Goal: Task Accomplishment & Management: Complete application form

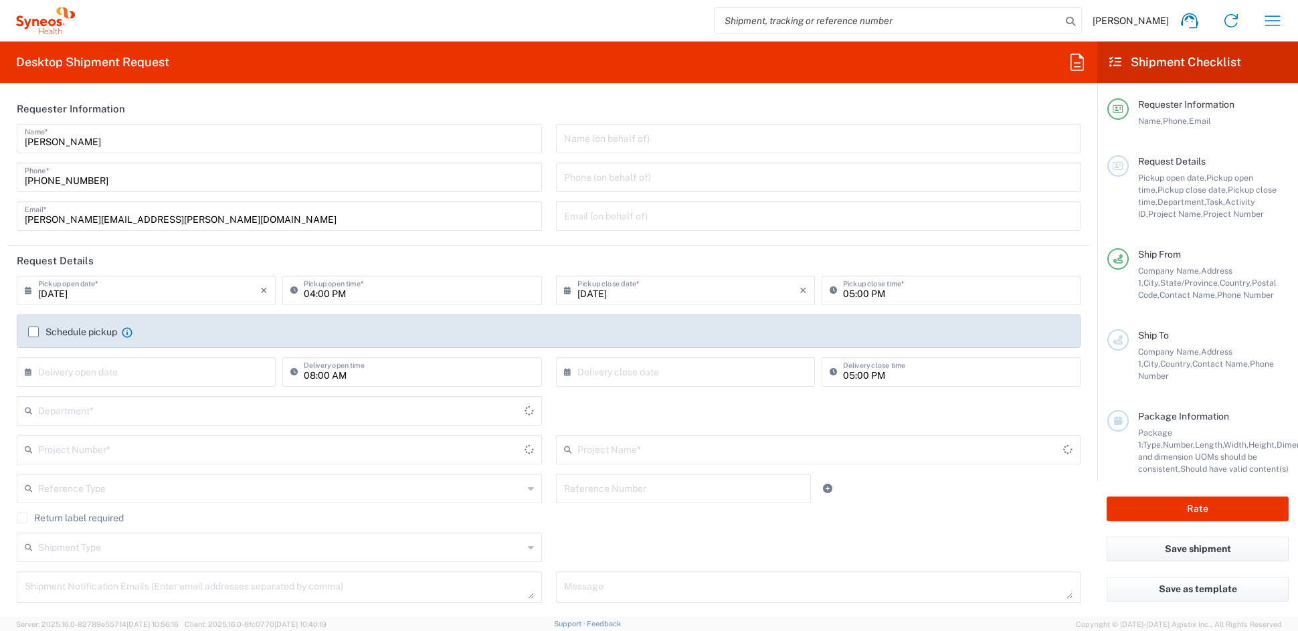
type input "[US_STATE]"
type input "[GEOGRAPHIC_DATA]"
type input "6156"
type input "Syneos Health Communications-[GEOGRAPHIC_DATA] [GEOGRAPHIC_DATA]"
click at [182, 216] on input "[PERSON_NAME][EMAIL_ADDRESS][PERSON_NAME][DOMAIN_NAME]" at bounding box center [279, 214] width 509 height 23
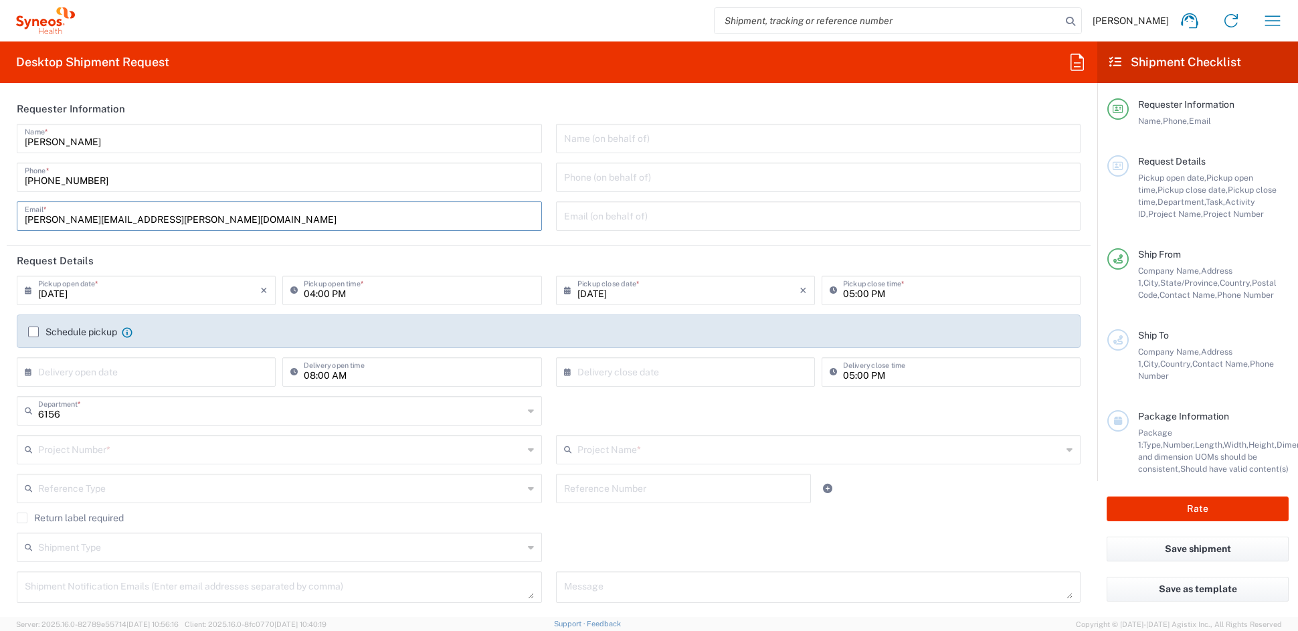
drag, startPoint x: 50, startPoint y: 221, endPoint x: -75, endPoint y: 219, distance: 124.5
click at [0, 219] on html "[PERSON_NAME] Home Shipment estimator Shipment tracking Desktop shipment reques…" at bounding box center [649, 315] width 1298 height 631
paste input "alyssa.[PERSON_NAME]"
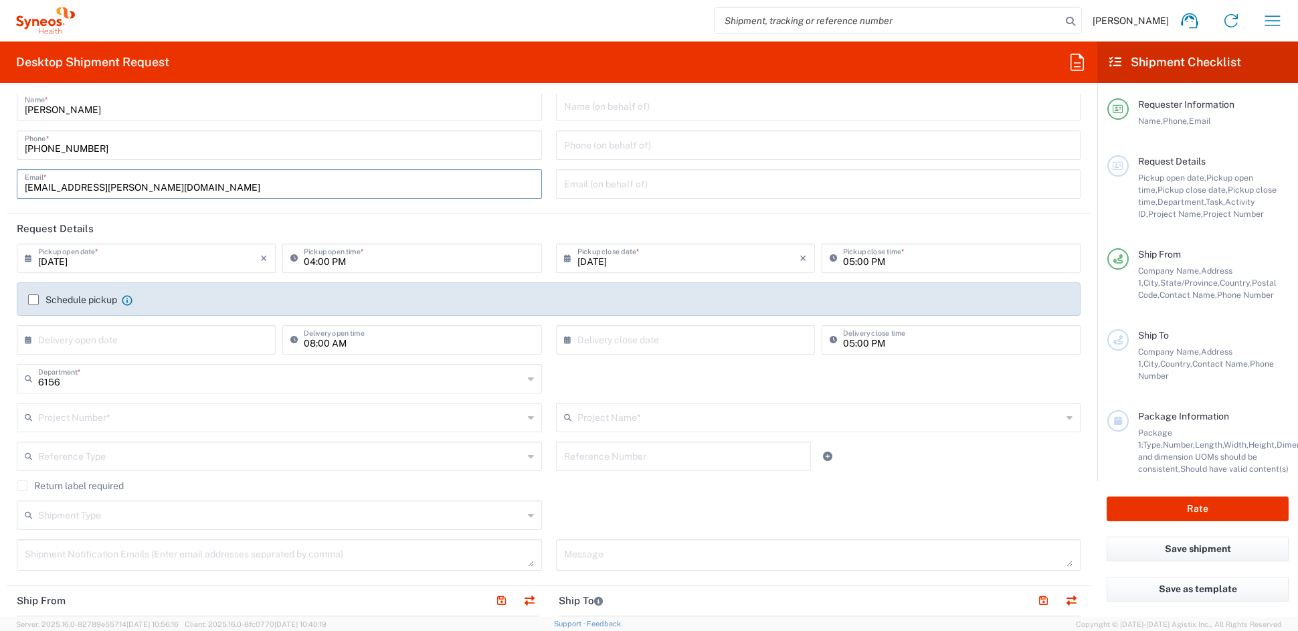
scroll to position [39, 0]
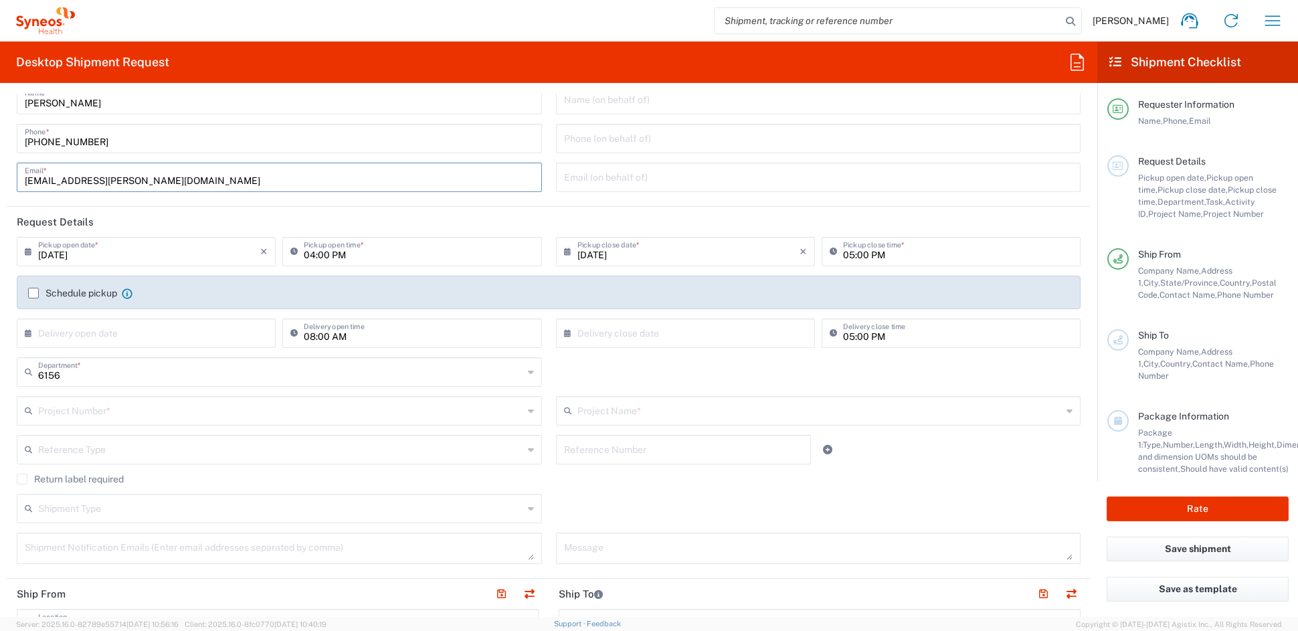
type input "[EMAIL_ADDRESS][PERSON_NAME][DOMAIN_NAME]"
click at [154, 411] on input "text" at bounding box center [280, 409] width 485 height 23
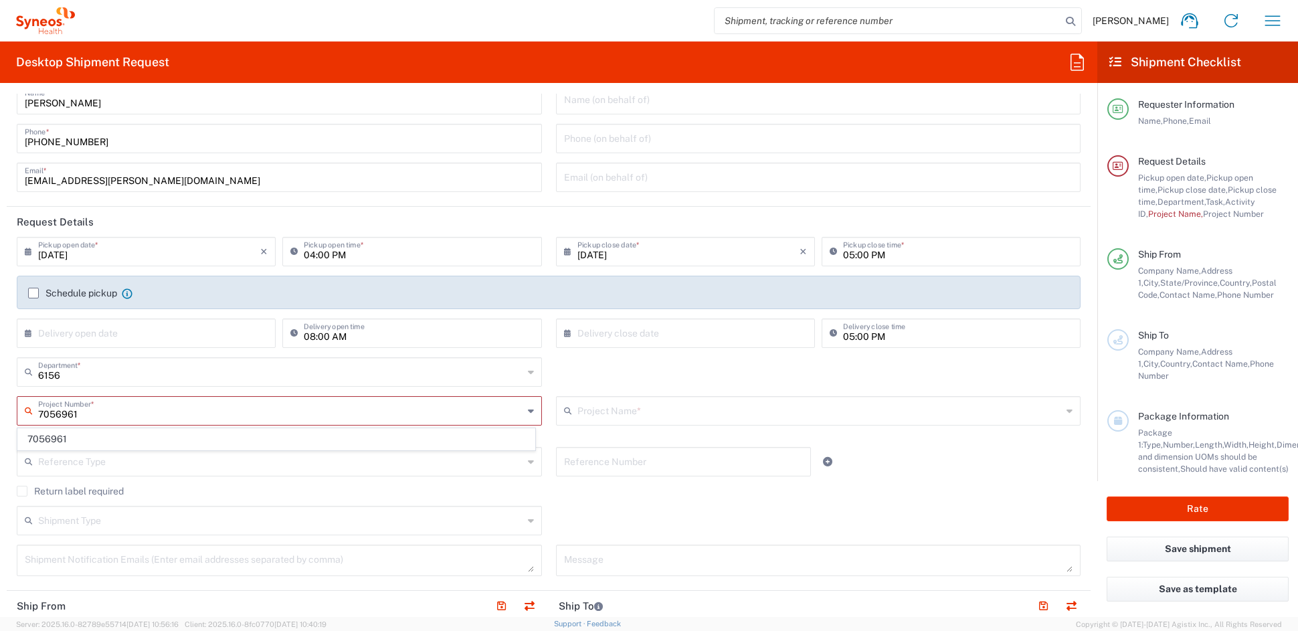
type input "7056961"
click at [78, 438] on span "7056961" at bounding box center [276, 439] width 516 height 21
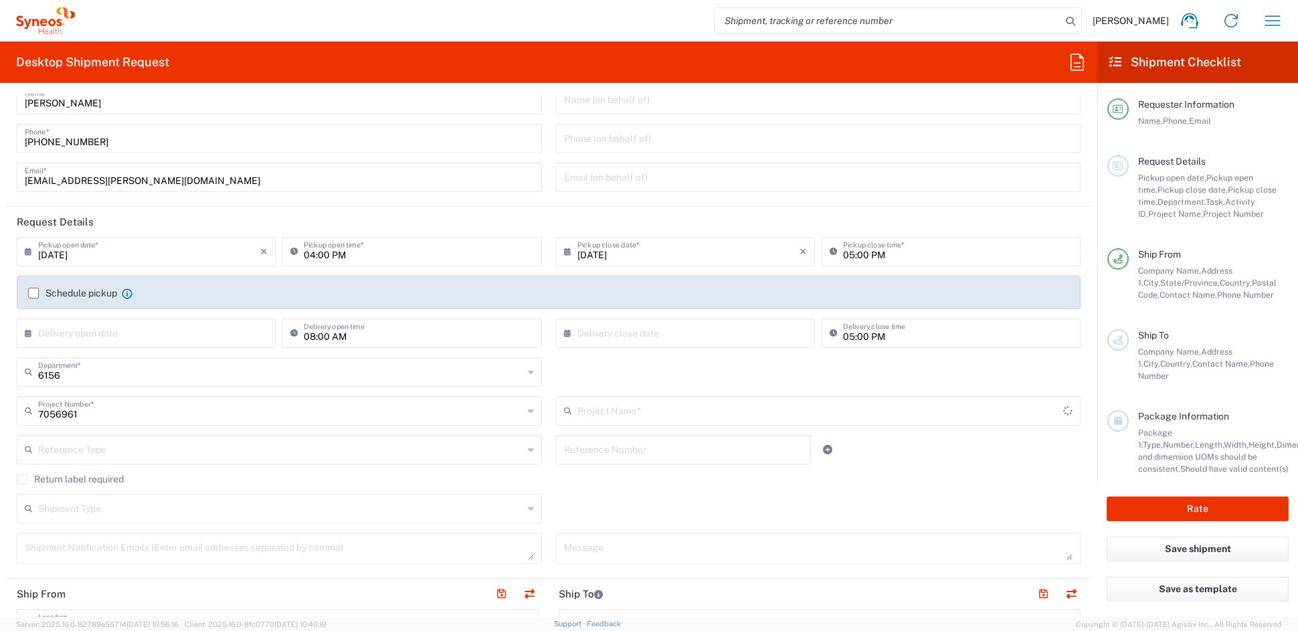
type input "Vaxcyte 7056961"
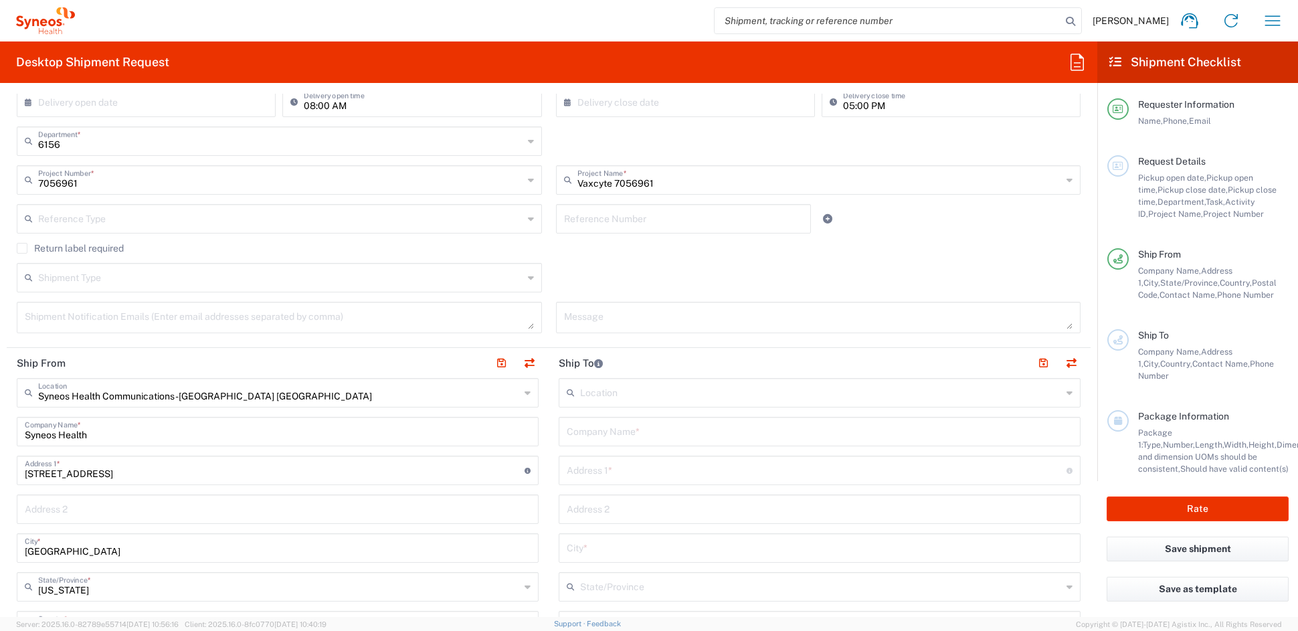
scroll to position [270, 0]
click at [655, 434] on input "text" at bounding box center [820, 429] width 506 height 23
paste input "Complete Children's Health"
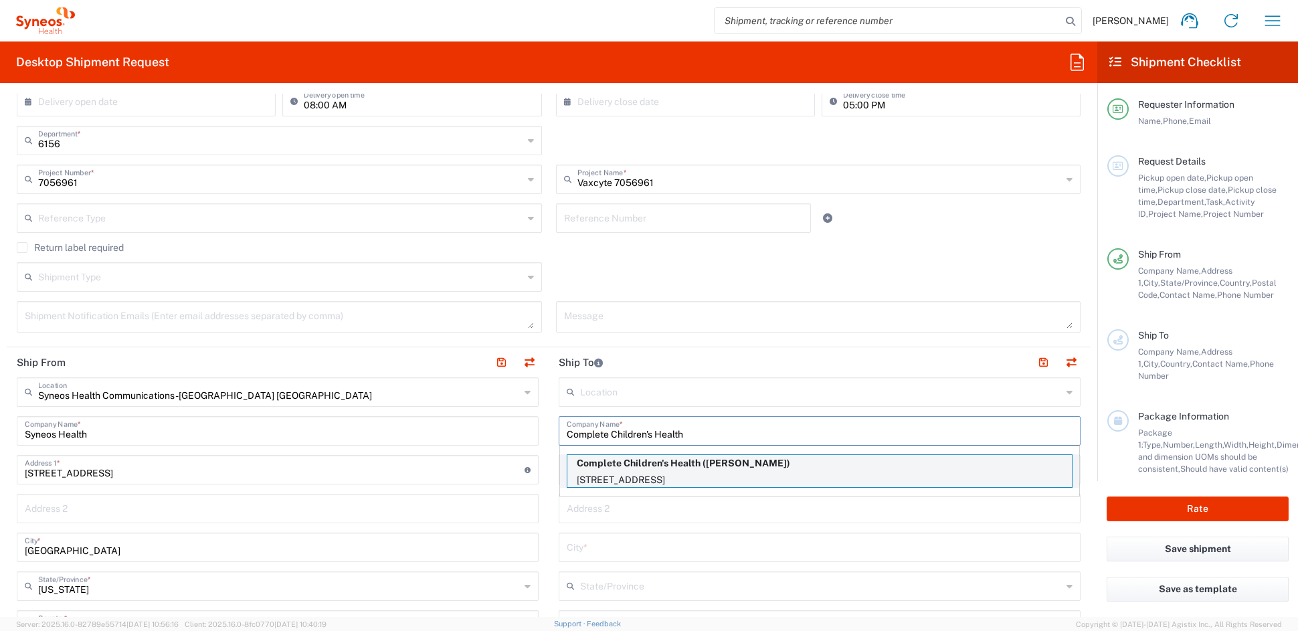
type input "Complete Children's Health"
click at [688, 464] on p "Complete Children's Health ([PERSON_NAME])" at bounding box center [819, 463] width 504 height 17
type input "[STREET_ADDRESS]"
type input "Lincoln"
type input "[GEOGRAPHIC_DATA]"
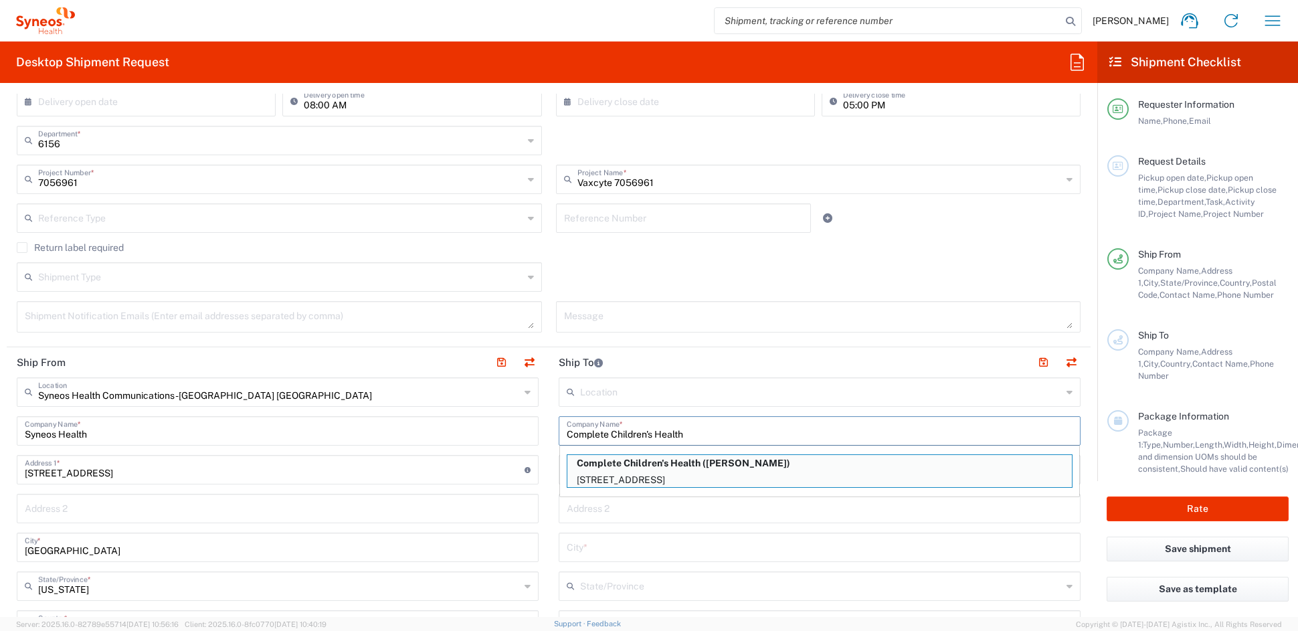
type input "68504"
type input "[PERSON_NAME]"
type input "[PHONE_NUMBER]"
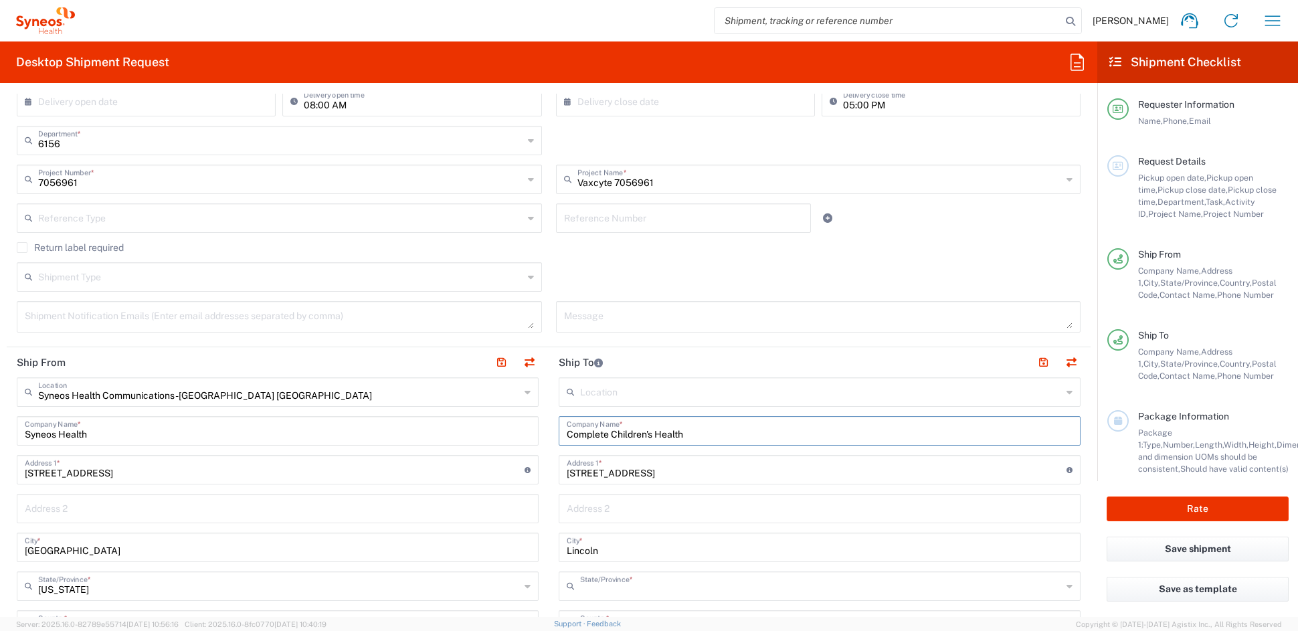
type input "[US_STATE]"
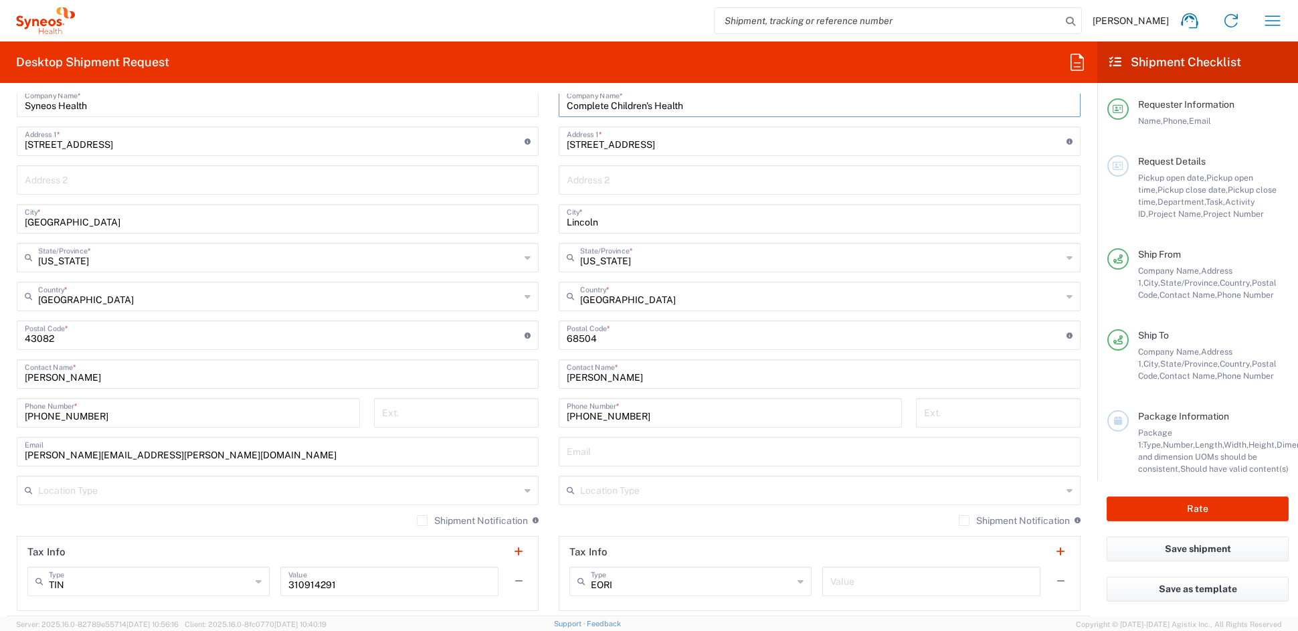
scroll to position [606, 0]
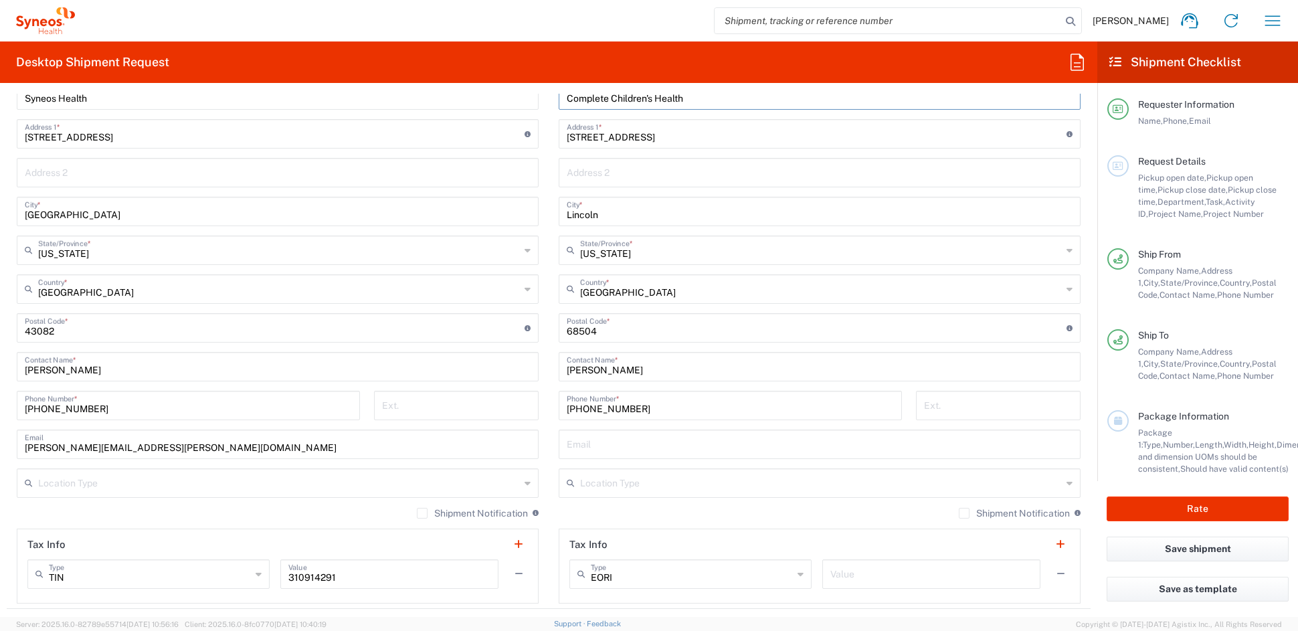
click at [670, 481] on input "text" at bounding box center [821, 481] width 482 height 23
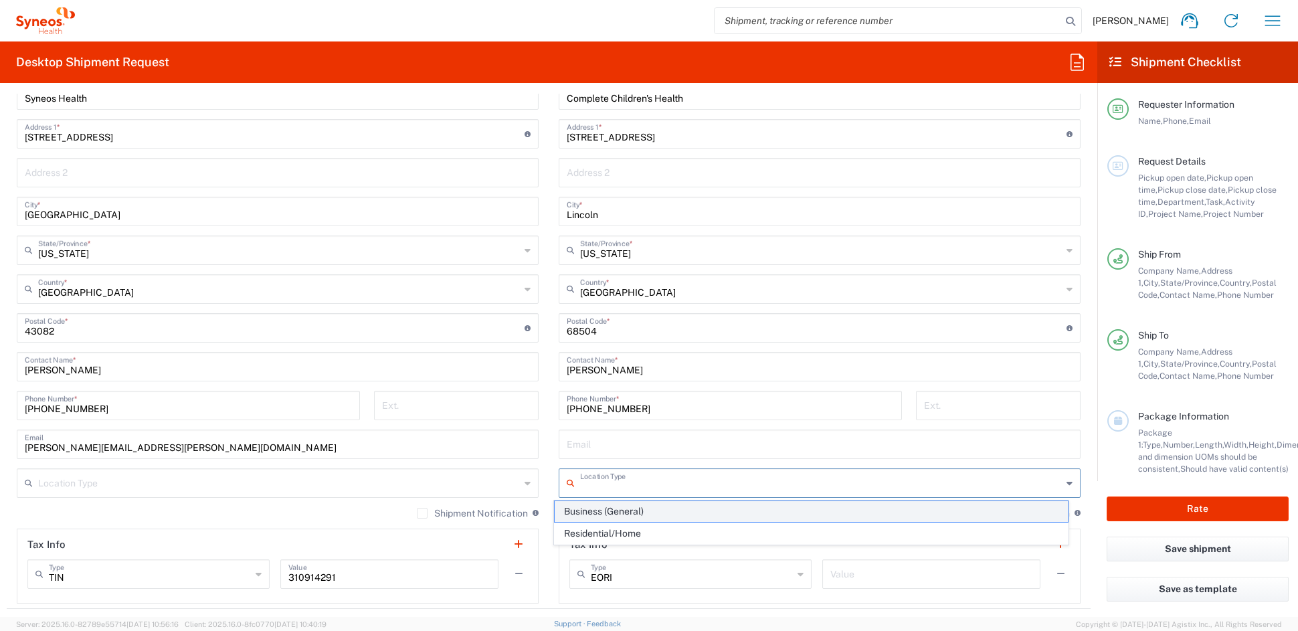
click at [662, 509] on span "Business (General)" at bounding box center [812, 511] width 514 height 21
type input "Business (General)"
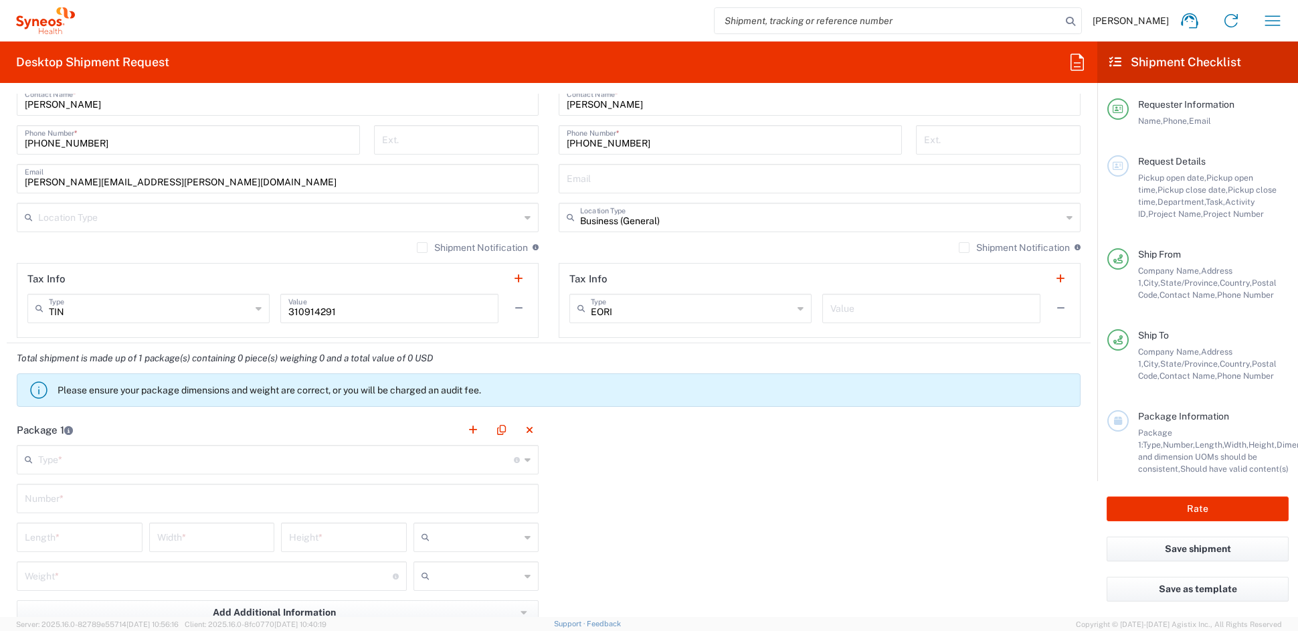
scroll to position [878, 0]
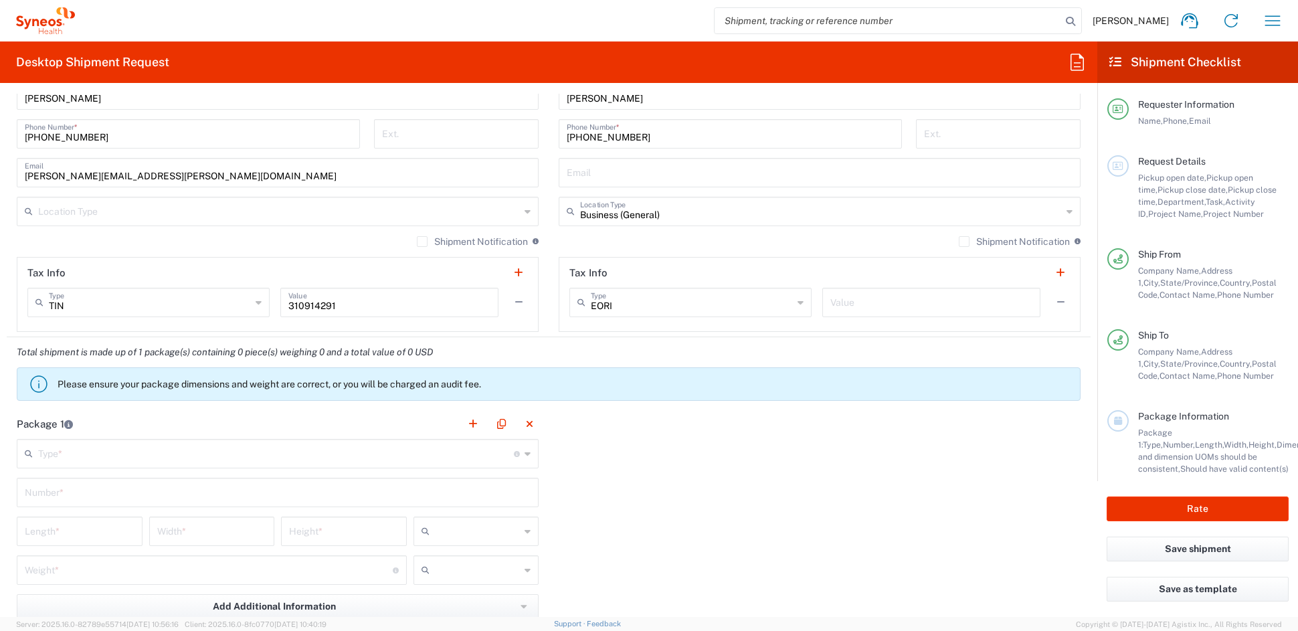
click at [158, 459] on input "text" at bounding box center [276, 452] width 476 height 23
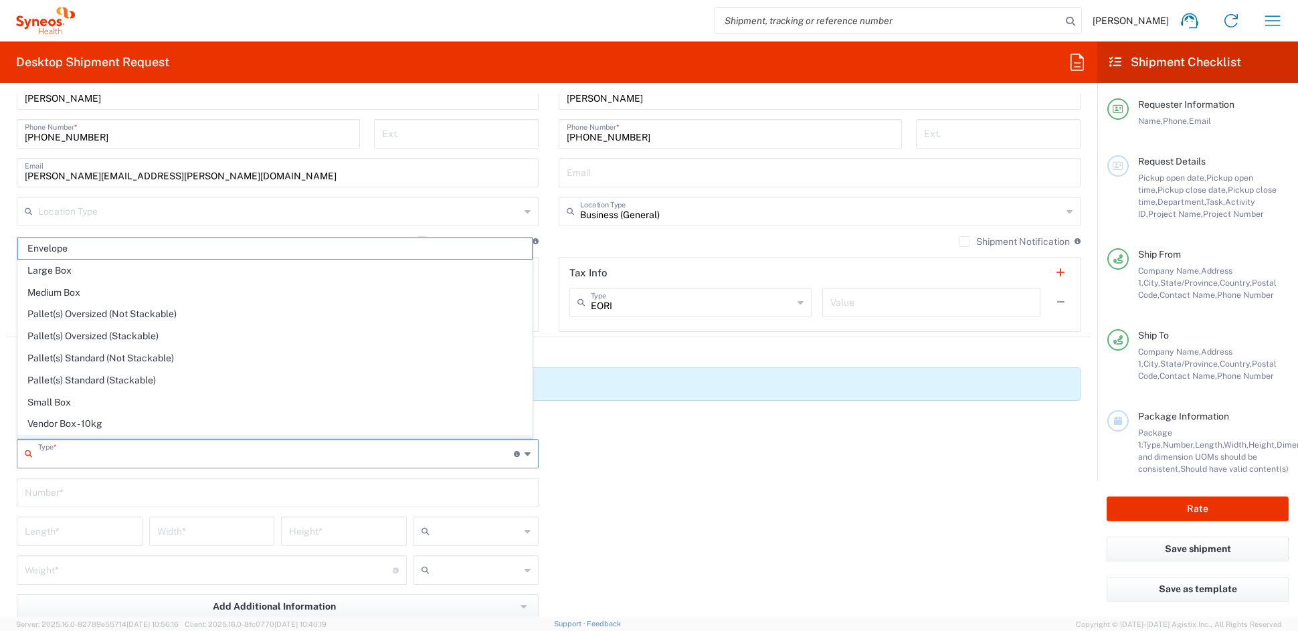
scroll to position [42, 0]
drag, startPoint x: 72, startPoint y: 423, endPoint x: 81, endPoint y: 423, distance: 9.4
click at [72, 424] on span "Your Packaging" at bounding box center [275, 427] width 514 height 21
type input "Your Packaging"
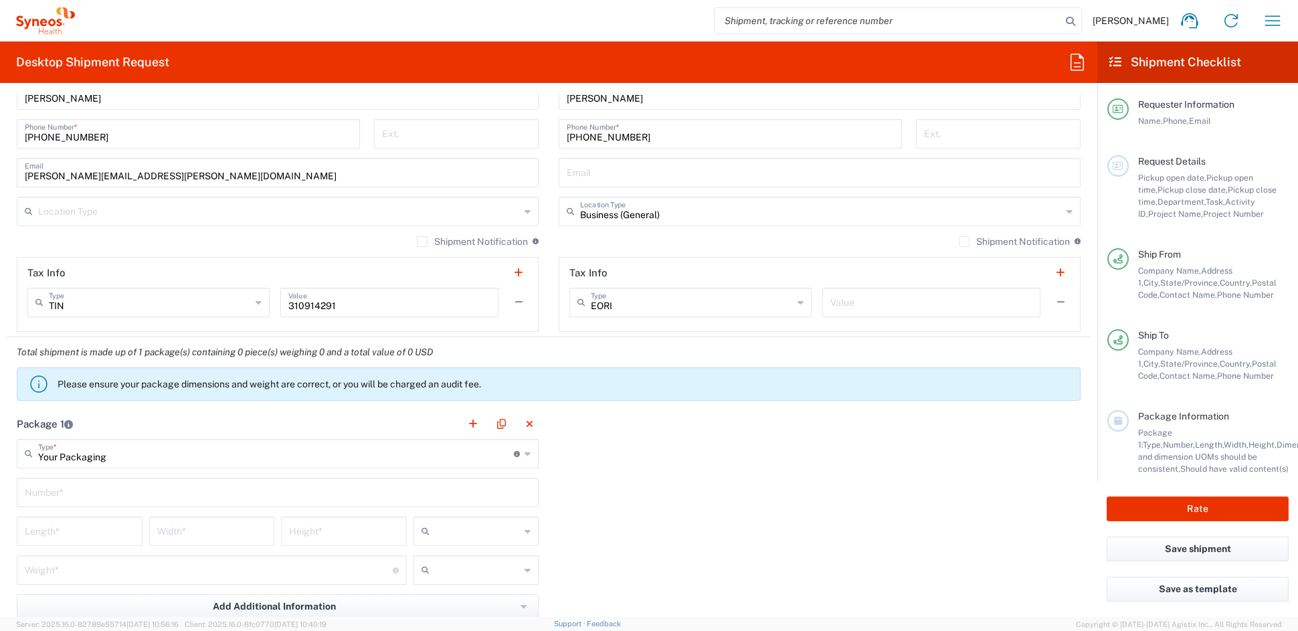
click at [92, 488] on input "text" at bounding box center [278, 491] width 506 height 23
type input "1"
click at [82, 530] on input "number" at bounding box center [80, 529] width 110 height 23
type input "13"
type input "10"
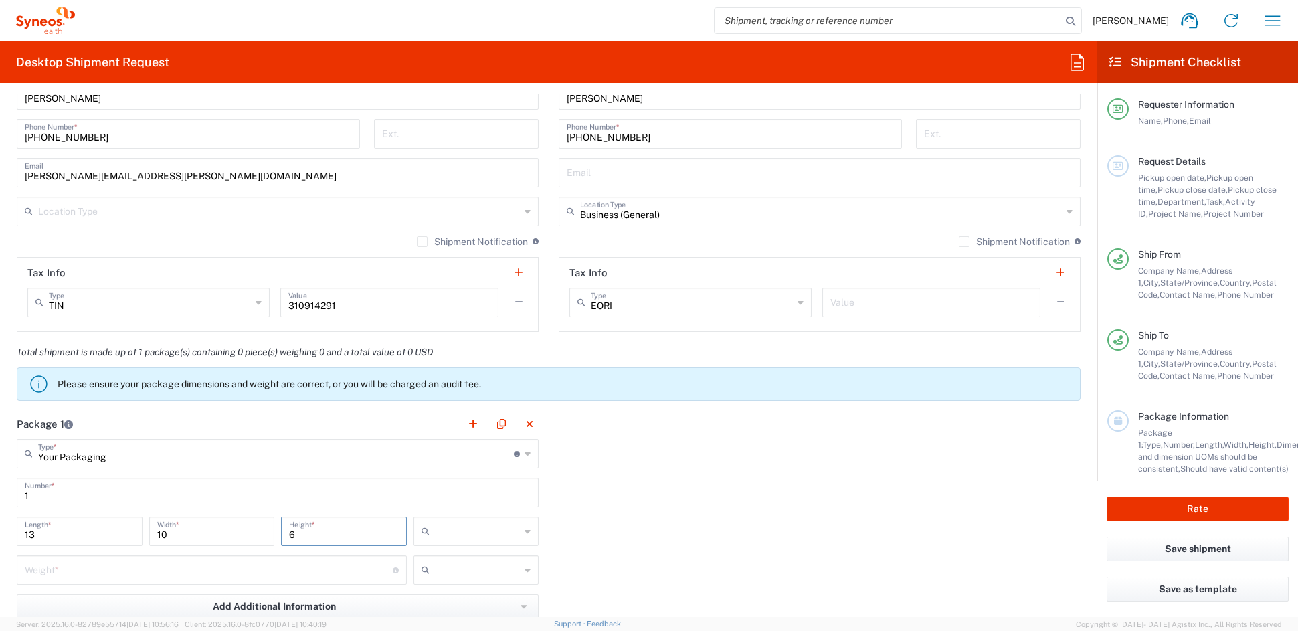
type input "6"
drag, startPoint x: 478, startPoint y: 607, endPoint x: 461, endPoint y: 605, distance: 17.5
click at [474, 606] on span "in" at bounding box center [470, 603] width 121 height 21
type input "in"
click at [64, 572] on input "number" at bounding box center [209, 568] width 368 height 23
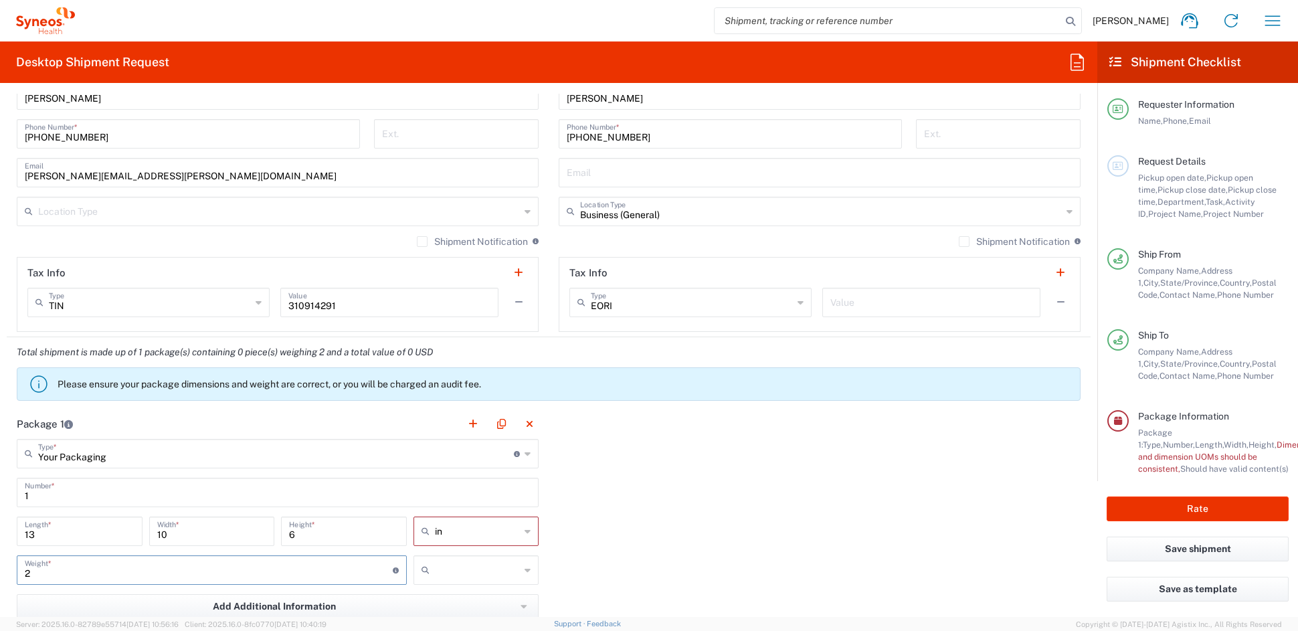
type input "2"
click at [488, 573] on input "text" at bounding box center [478, 569] width 86 height 21
click at [454, 621] on span "lbs" at bounding box center [470, 621] width 121 height 21
type input "lbs"
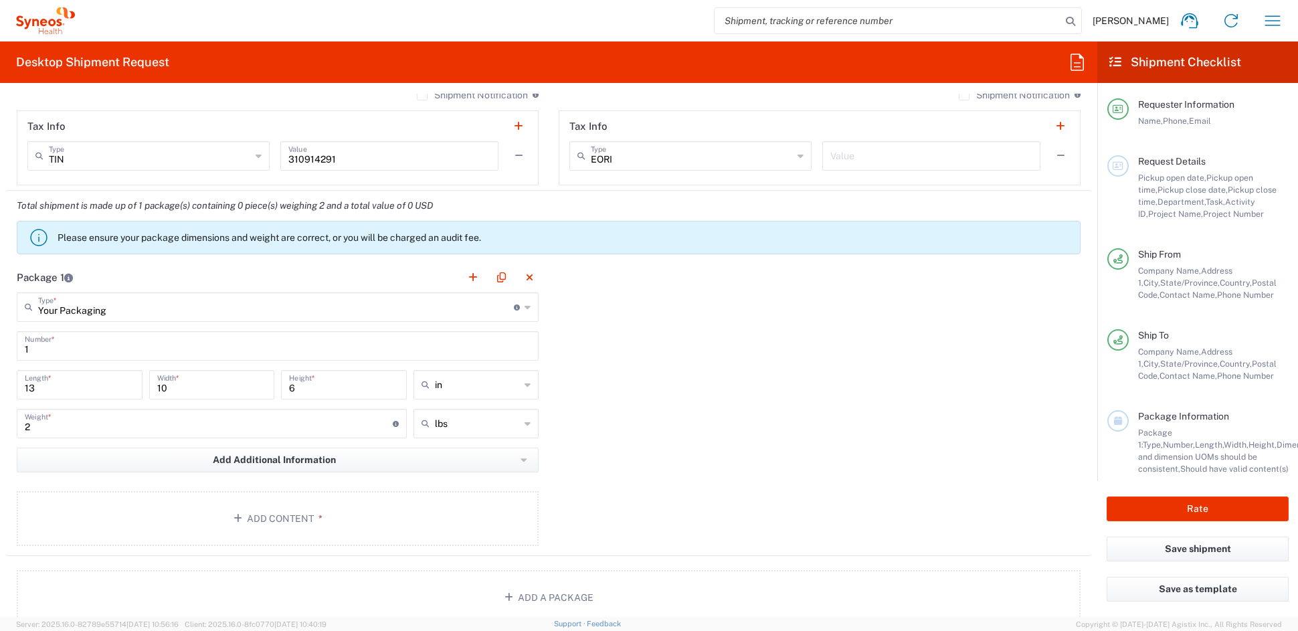
scroll to position [1035, 0]
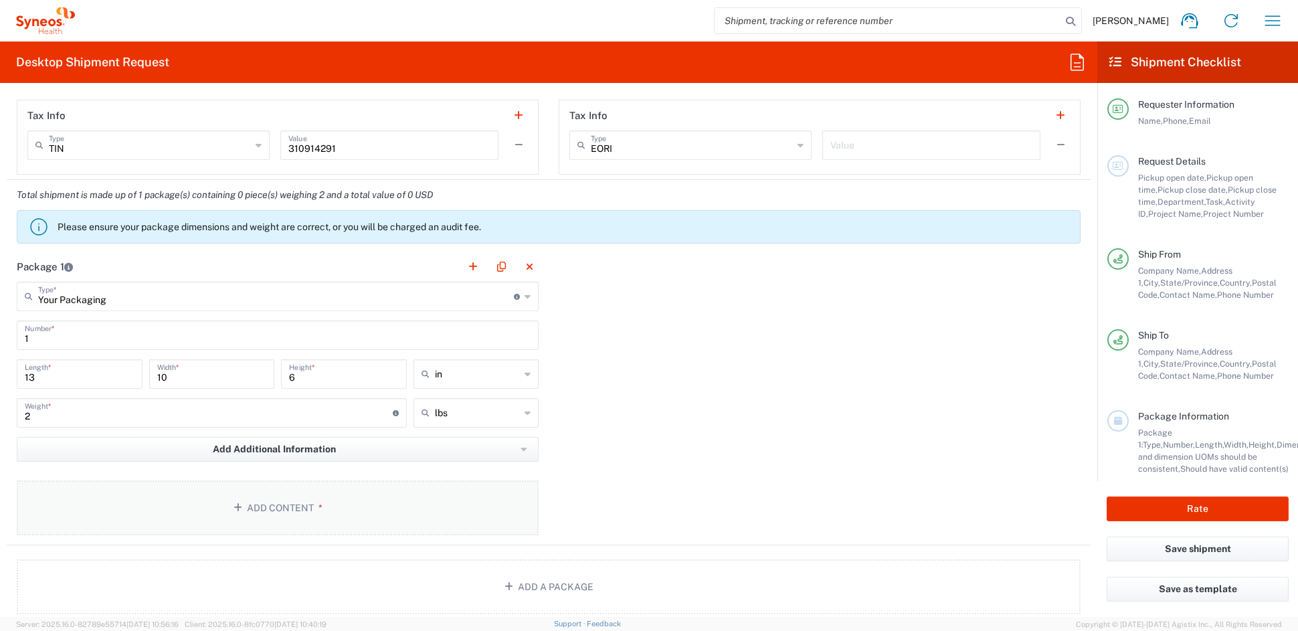
click at [300, 496] on button "Add Content *" at bounding box center [278, 507] width 522 height 55
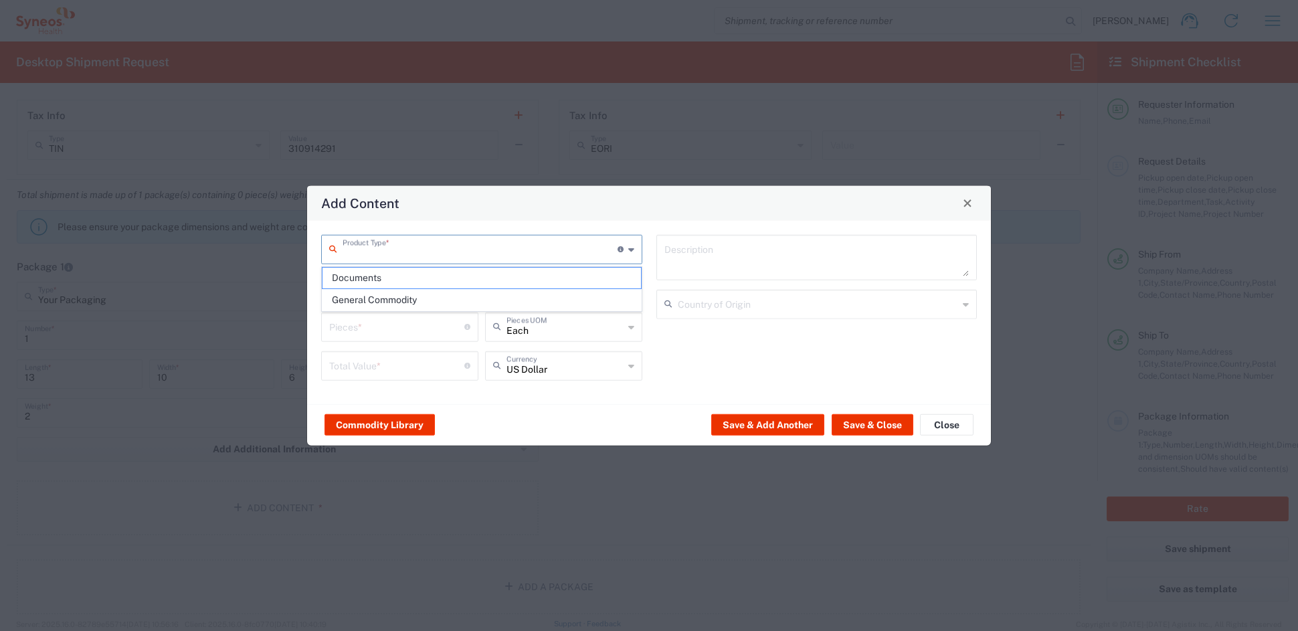
click at [402, 259] on input "text" at bounding box center [479, 247] width 275 height 23
click at [387, 297] on span "General Commodity" at bounding box center [481, 300] width 318 height 21
type input "General Commodity"
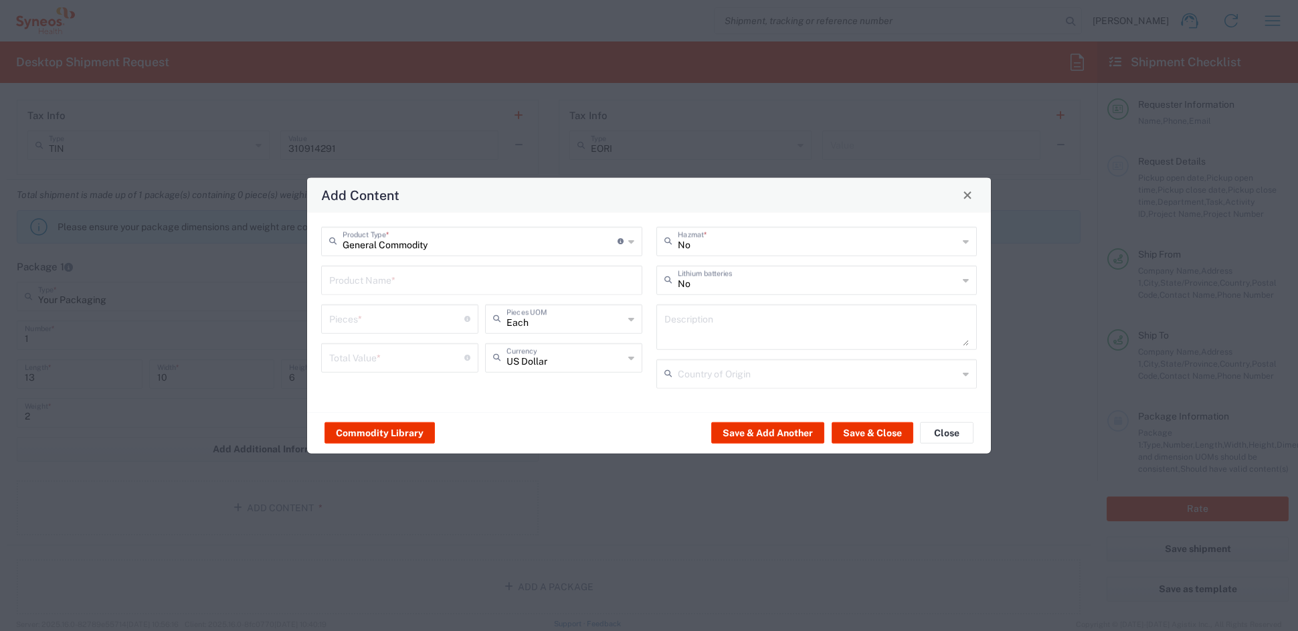
click at [389, 282] on input "text" at bounding box center [481, 278] width 305 height 23
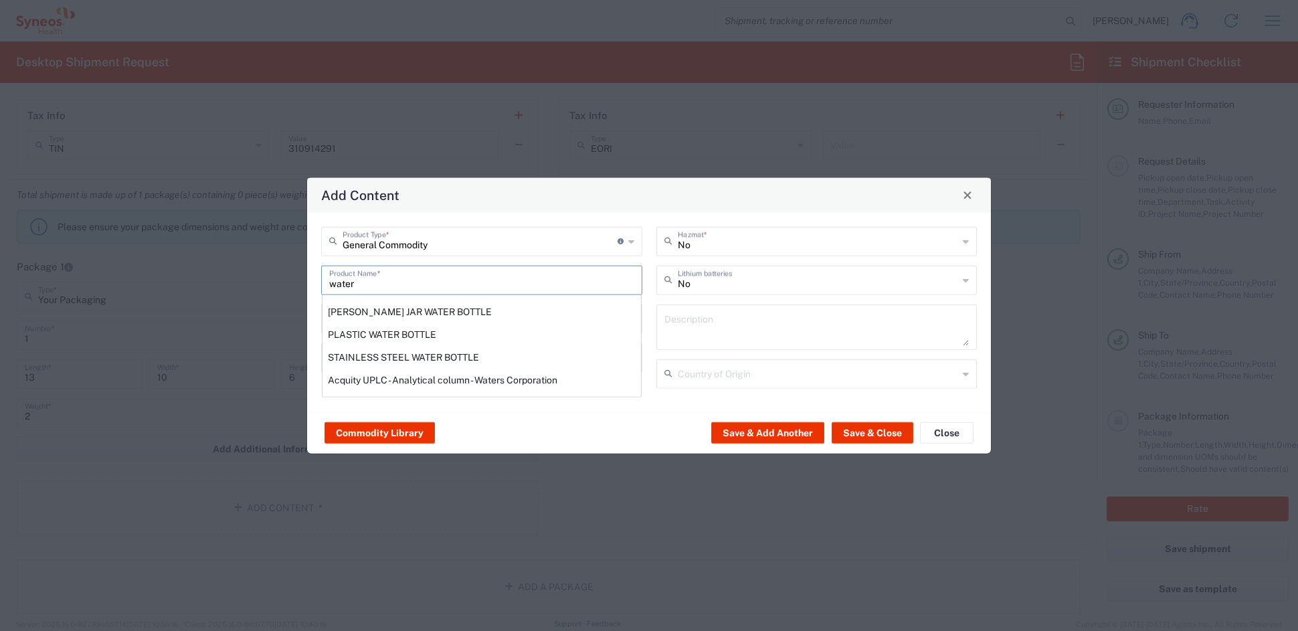
click at [397, 356] on div "STAINLESS STEEL WATER BOTTLE" at bounding box center [481, 356] width 318 height 23
type input "STAINLESS STEEL WATER BOTTLE"
type input "1"
type textarea "STAINLESS STEEL WATER BOTTLE"
type input "[GEOGRAPHIC_DATA]"
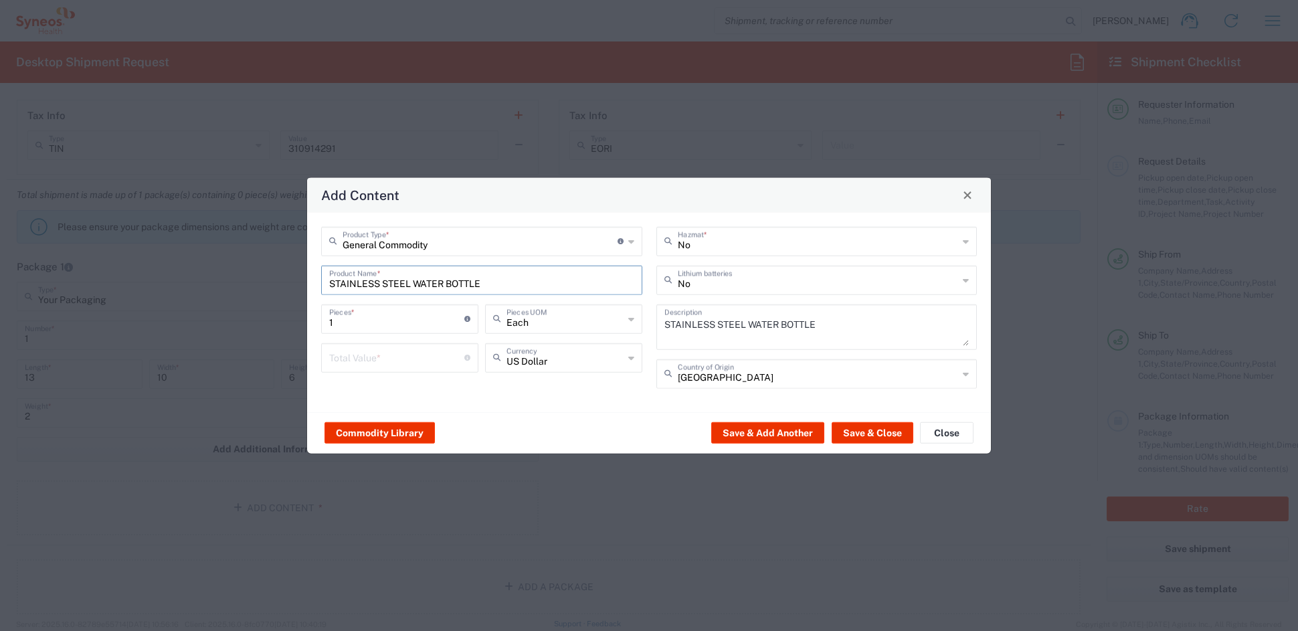
click at [369, 361] on input "number" at bounding box center [396, 356] width 135 height 23
type input "10"
click at [894, 433] on button "Save & Close" at bounding box center [872, 432] width 82 height 21
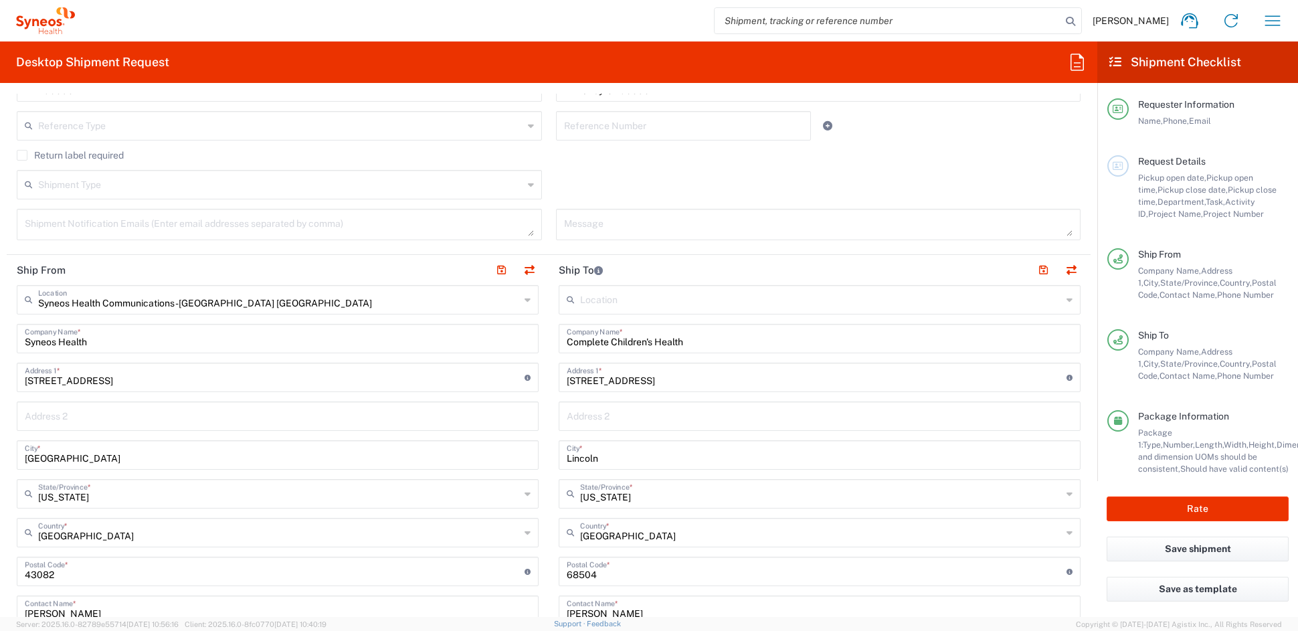
scroll to position [399, 0]
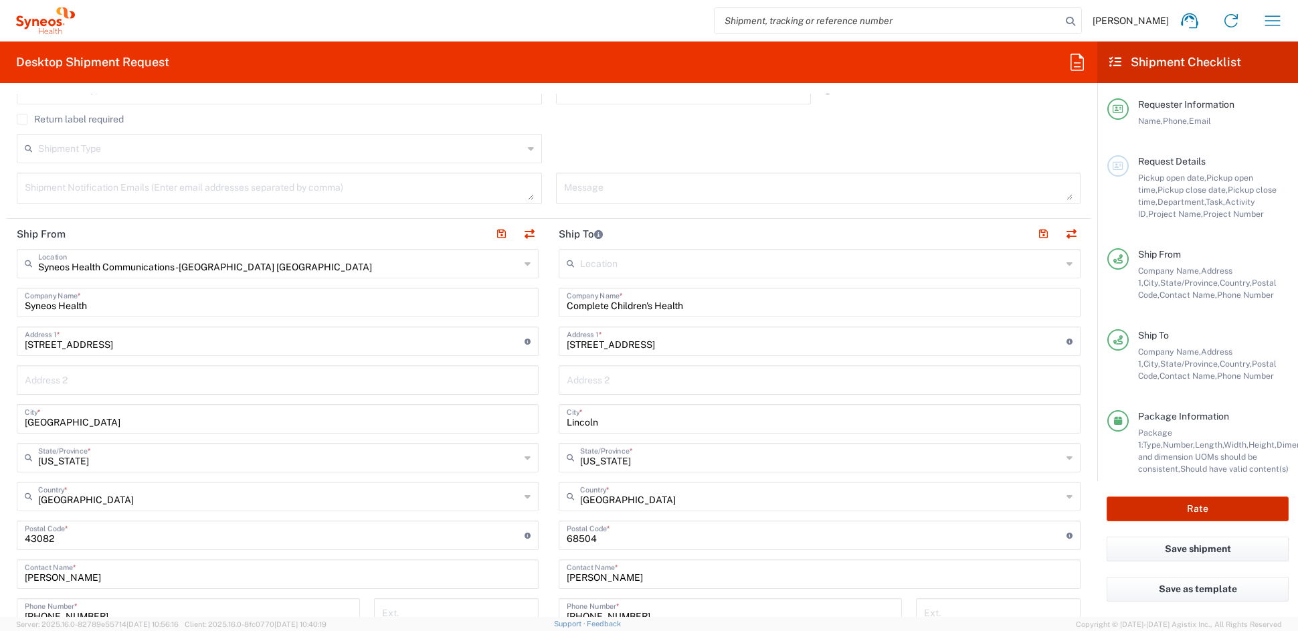
click at [1183, 509] on button "Rate" at bounding box center [1197, 508] width 182 height 25
type input "7056961"
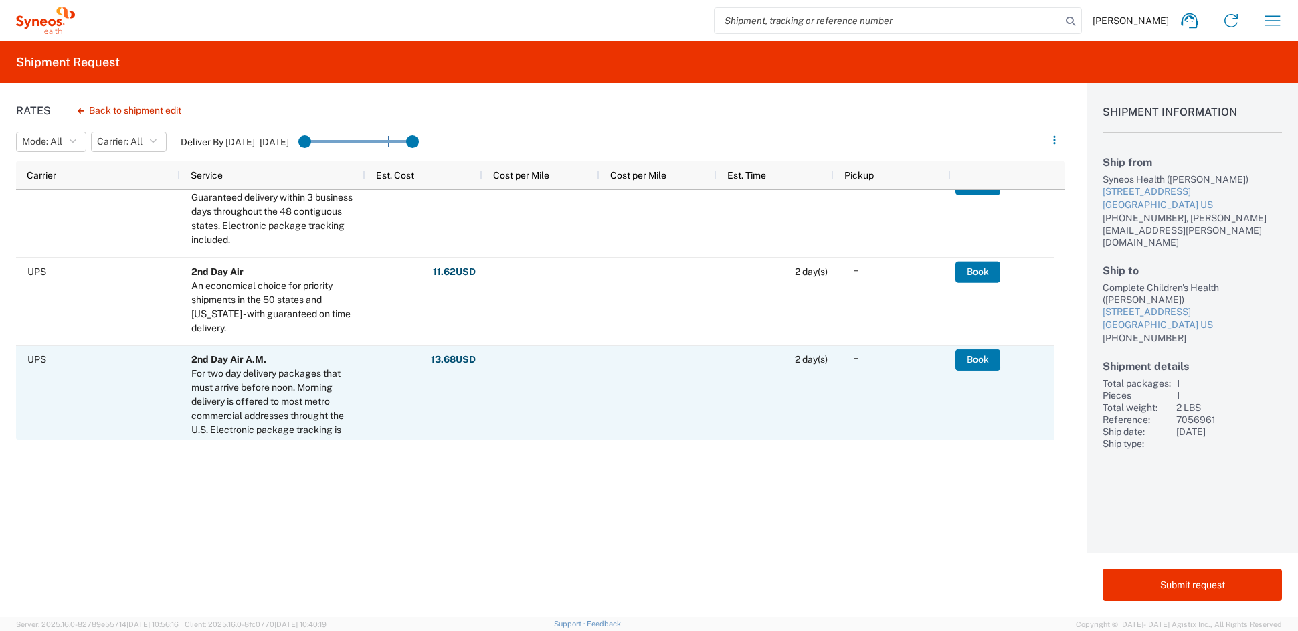
scroll to position [186, 0]
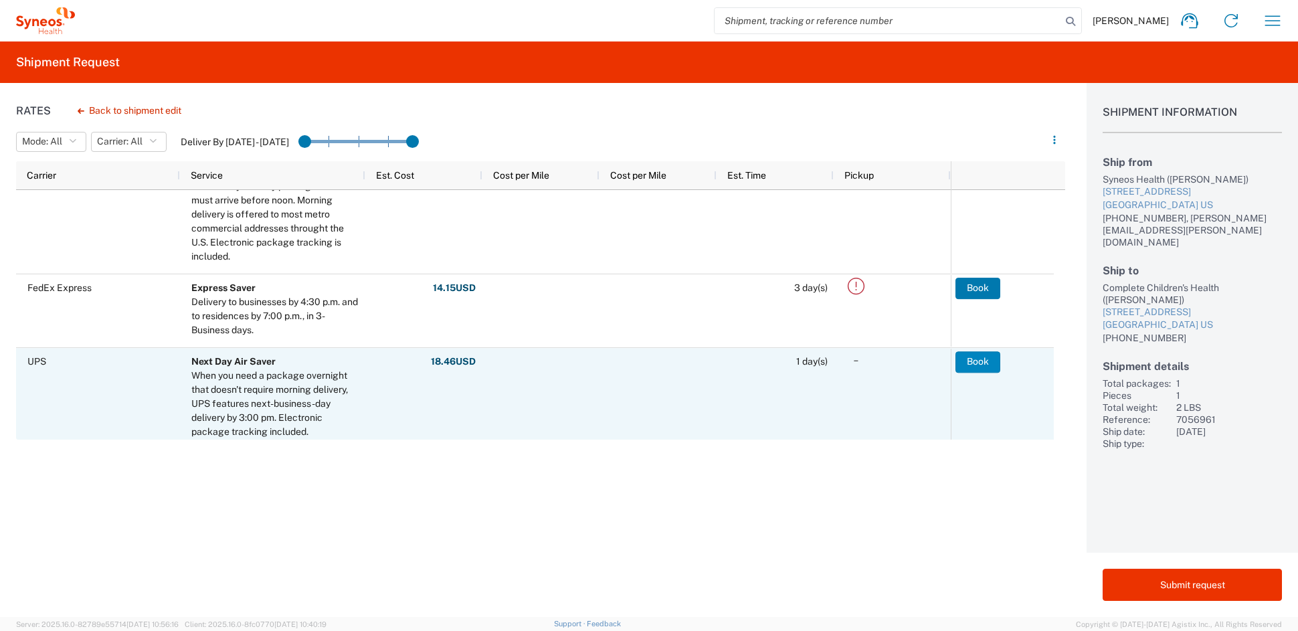
click at [973, 359] on button "Book" at bounding box center [977, 361] width 45 height 21
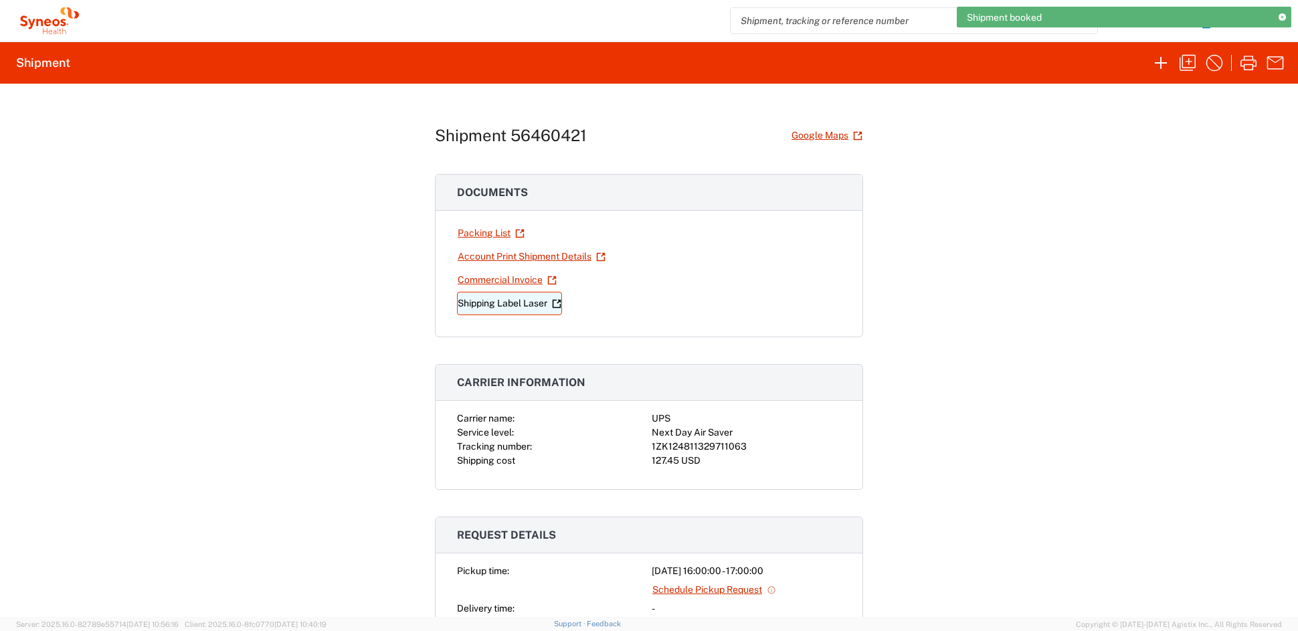
click at [517, 304] on link "Shipping Label Laser" at bounding box center [509, 303] width 105 height 23
